Goal: Understand process/instructions

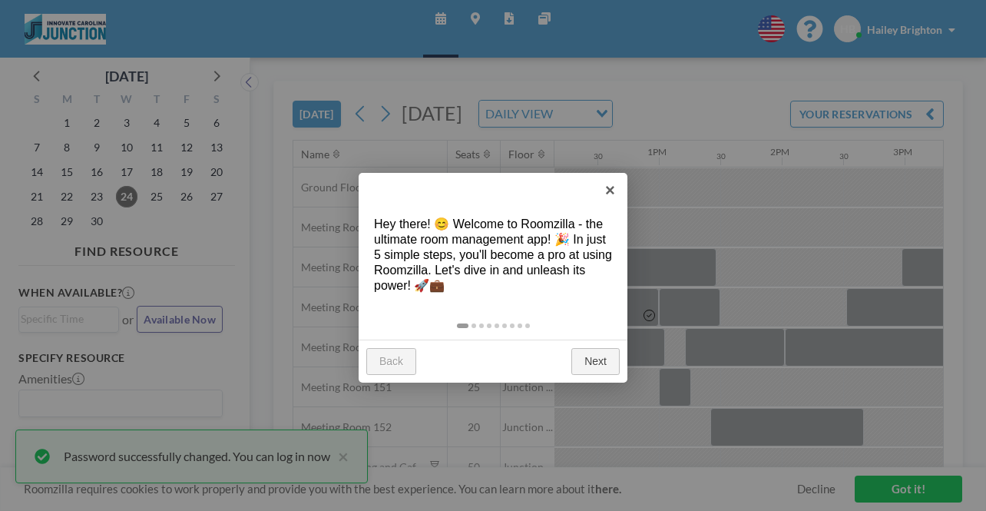
scroll to position [0, 1497]
click at [597, 348] on link "Next" at bounding box center [595, 362] width 48 height 28
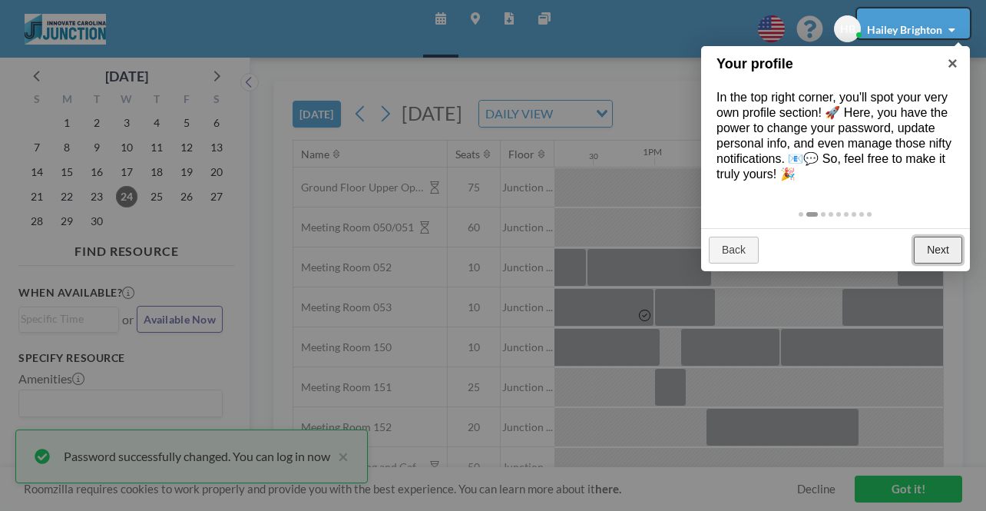
click at [938, 237] on link "Next" at bounding box center [938, 251] width 48 height 28
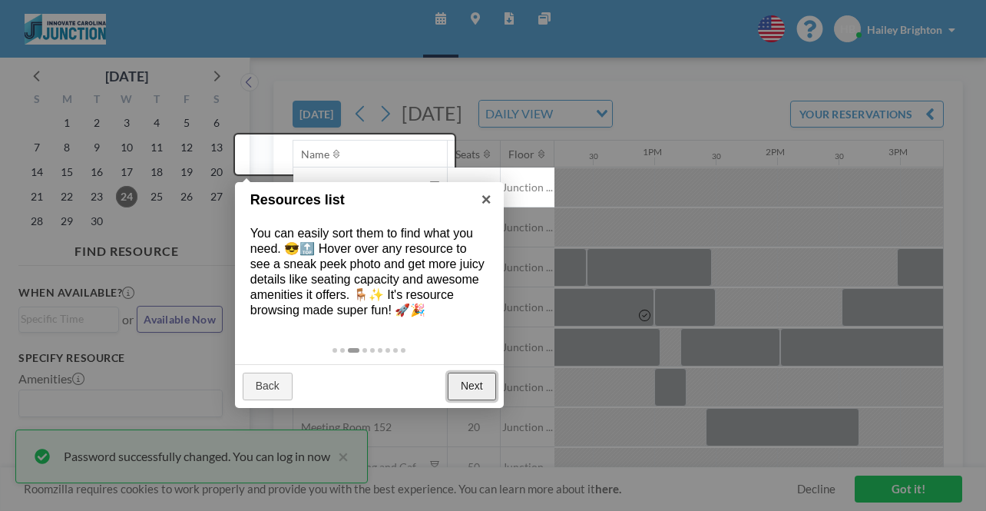
click at [461, 372] on link "Next" at bounding box center [472, 386] width 48 height 28
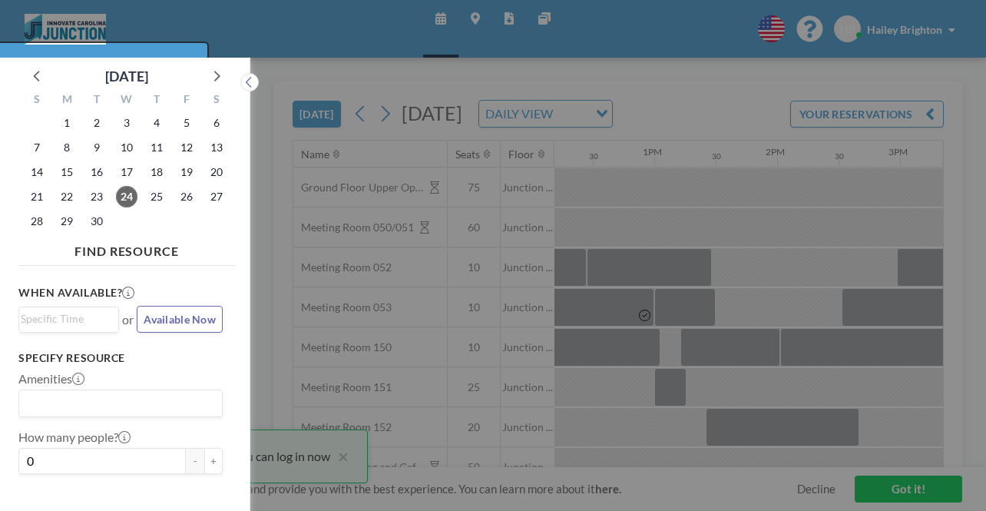
scroll to position [4, 0]
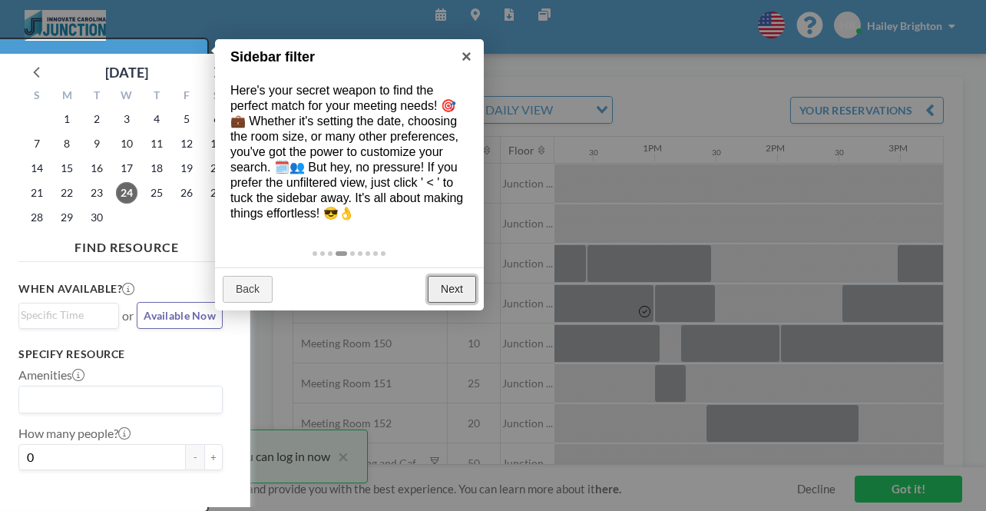
click at [455, 276] on link "Next" at bounding box center [452, 290] width 48 height 28
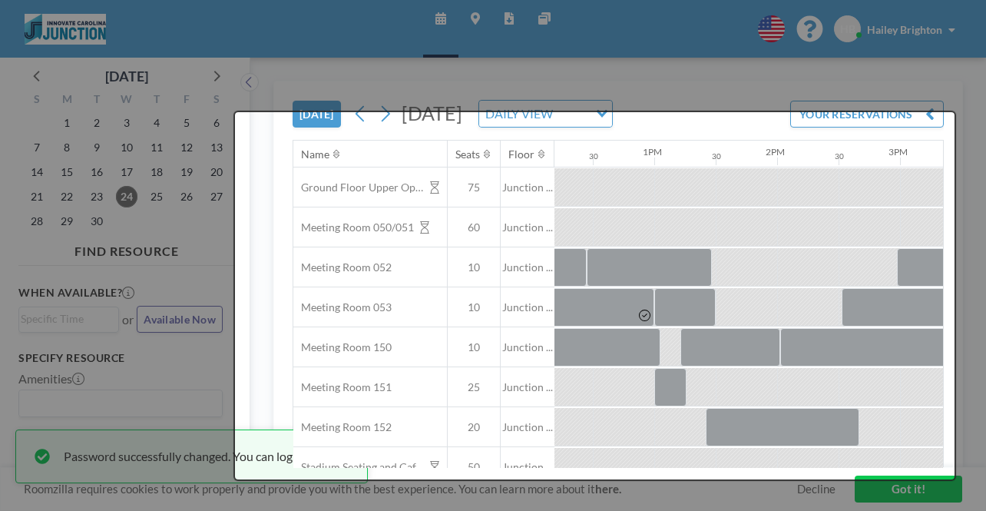
scroll to position [0, 0]
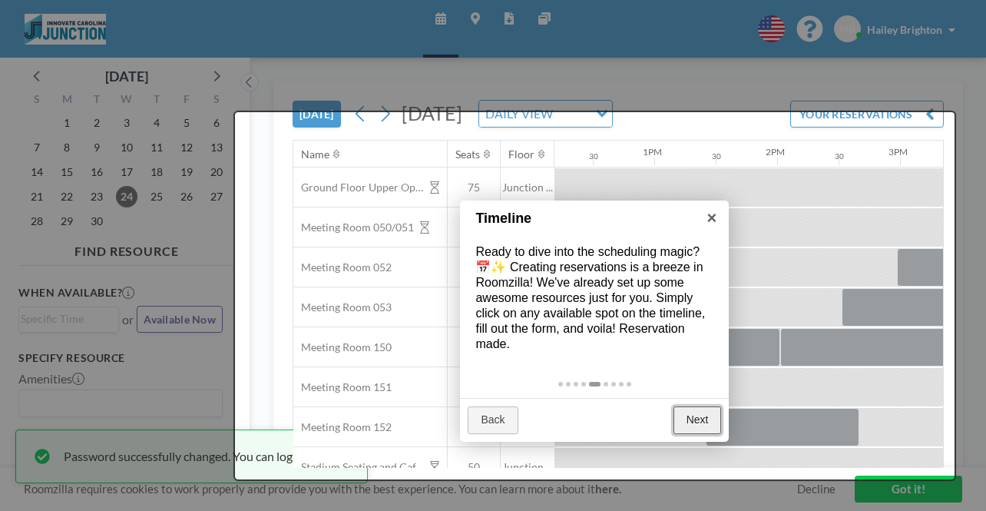
click at [700, 406] on link "Next" at bounding box center [697, 420] width 48 height 28
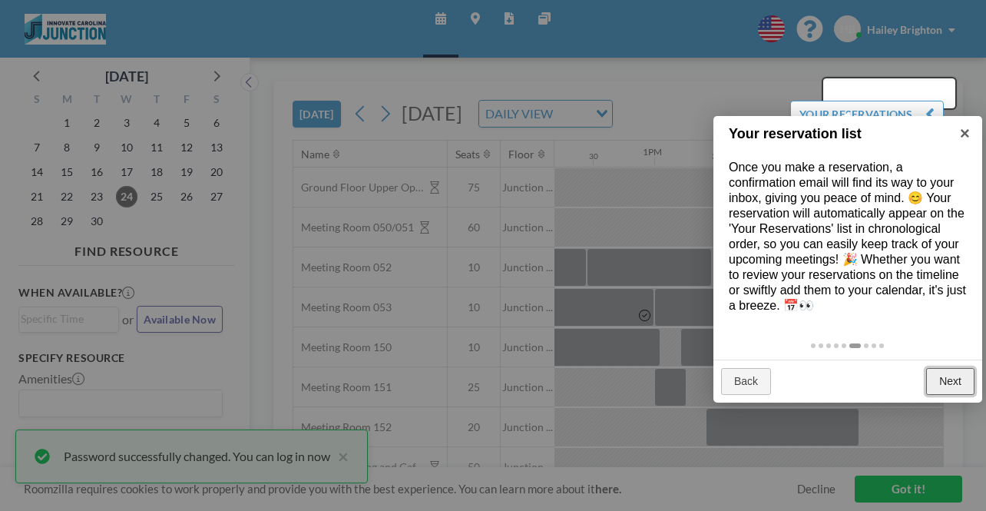
click at [969, 368] on link "Next" at bounding box center [950, 382] width 48 height 28
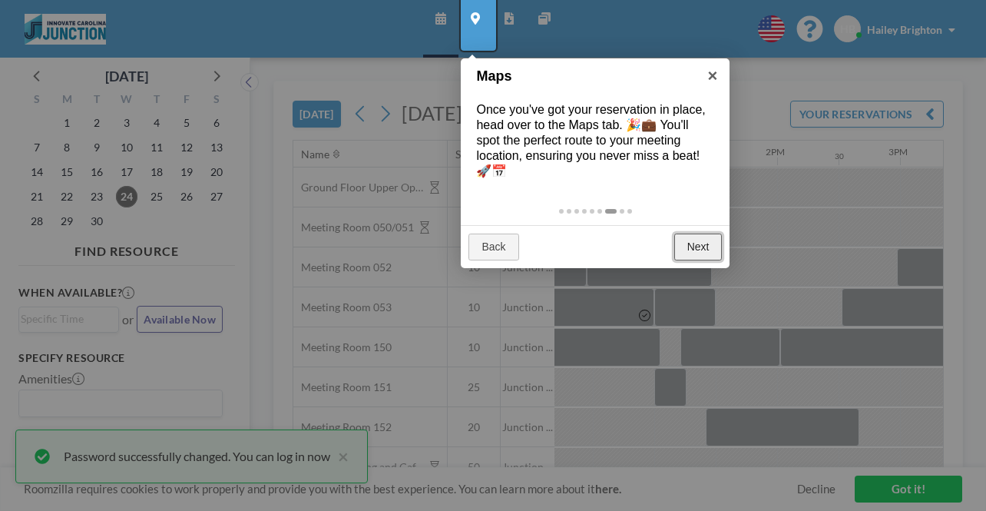
click at [700, 233] on link "Next" at bounding box center [698, 247] width 48 height 28
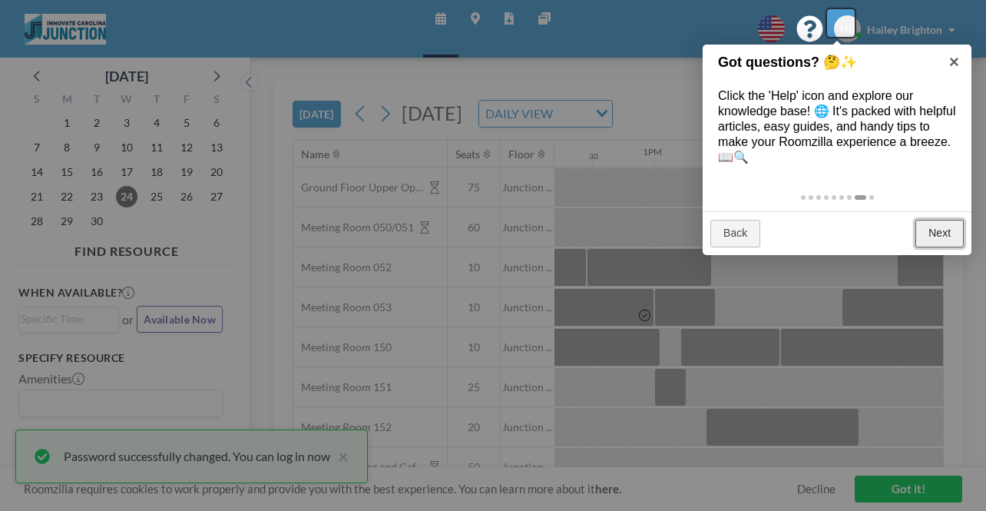
click at [956, 220] on link "Next" at bounding box center [939, 234] width 48 height 28
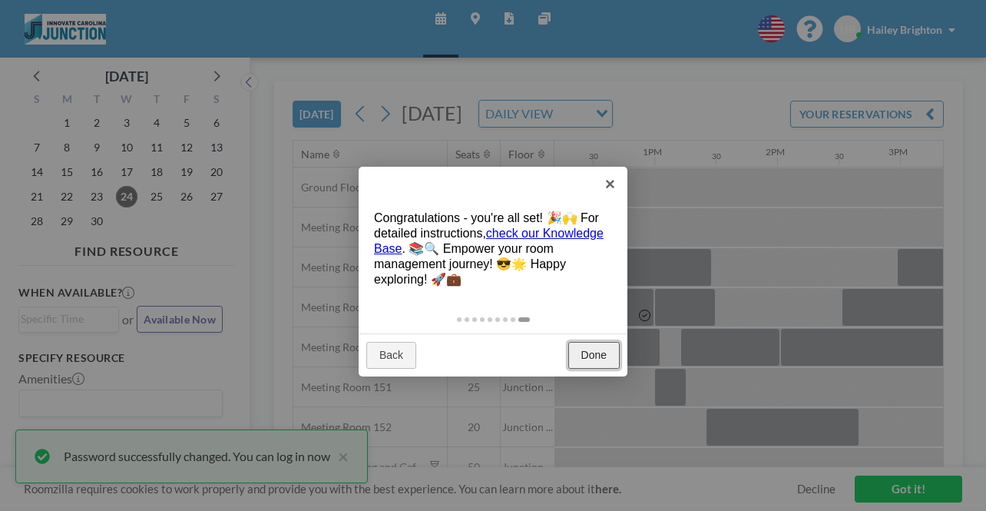
click at [598, 342] on link "Done" at bounding box center [593, 356] width 51 height 28
